Goal: Task Accomplishment & Management: Use online tool/utility

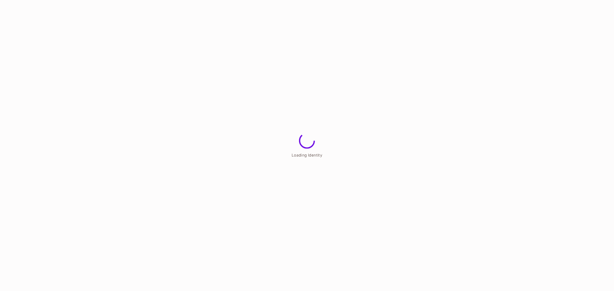
click at [147, 0] on html "Loading Identity" at bounding box center [307, 0] width 614 height 0
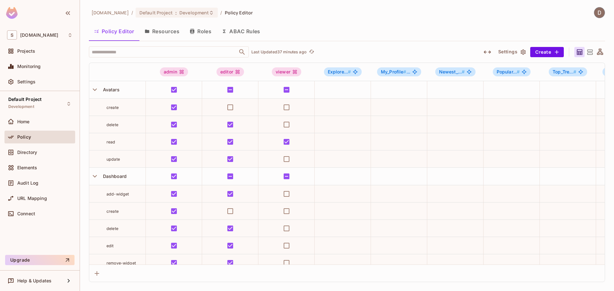
click at [596, 52] on icon at bounding box center [600, 52] width 8 height 8
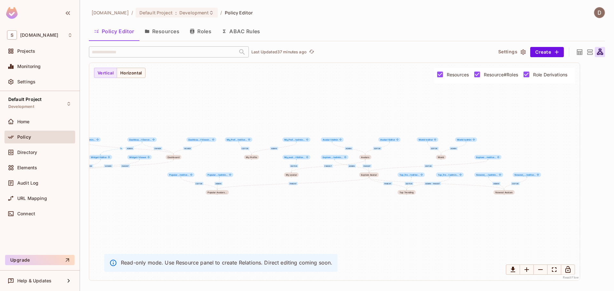
drag, startPoint x: 395, startPoint y: 128, endPoint x: 362, endPoint y: 124, distance: 34.2
click at [362, 124] on div "Owner Editor Viewer parent editor admin parent Editor parent editor admin admin…" at bounding box center [334, 172] width 490 height 218
